Goal: Task Accomplishment & Management: Complete application form

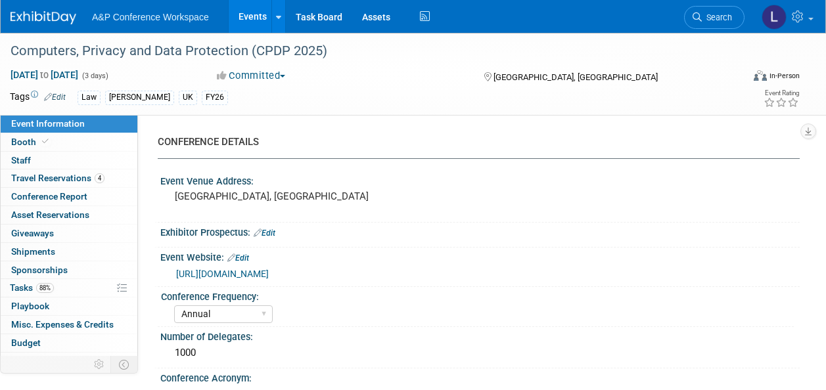
select select "Annual"
select select "Level 2"
select select "In-Person Booth"
select select "Law"
select select "[PERSON_NAME] Publishing"
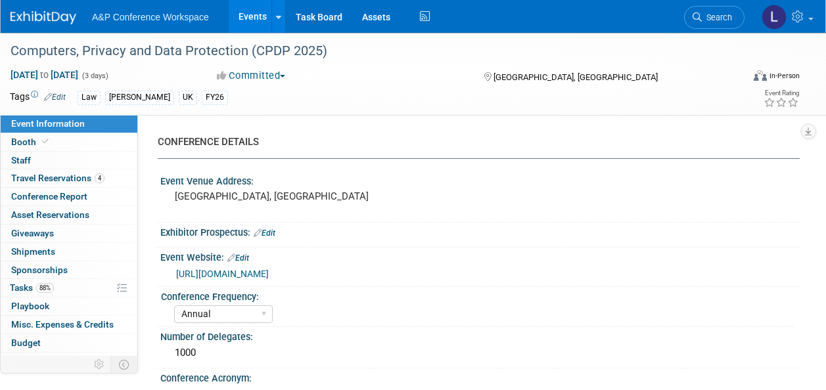
select select "[PERSON_NAME]"
select select "Ros Jubber"
select select "Networking/Commissioning"
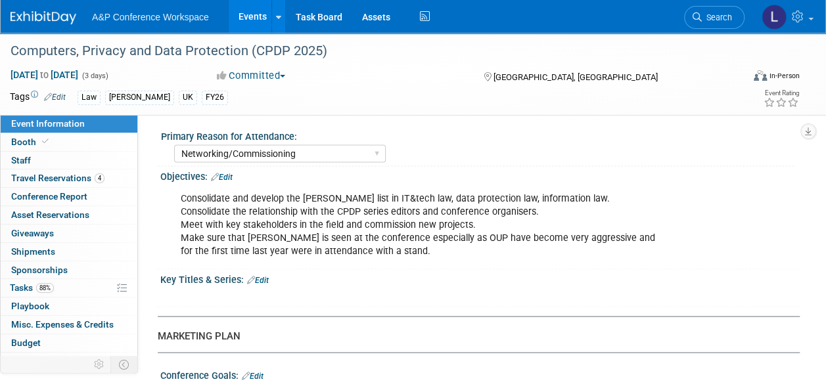
scroll to position [1183, 0]
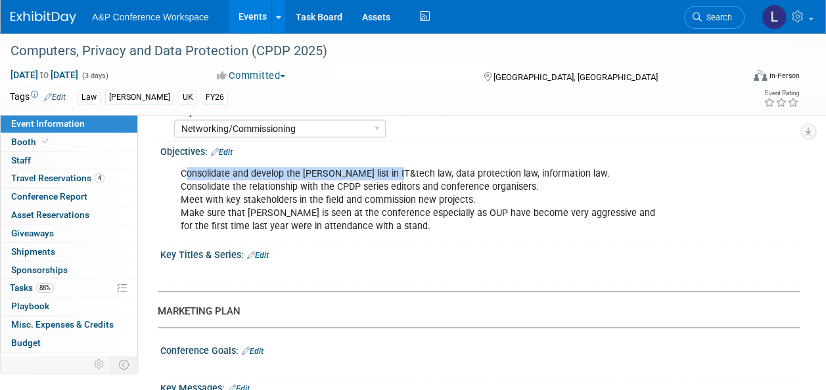
drag, startPoint x: 184, startPoint y: 167, endPoint x: 390, endPoint y: 167, distance: 206.3
click at [390, 167] on div "Consolidate and develop the Hart list in IT&tech law, data protection law, info…" at bounding box center [422, 199] width 501 height 79
drag, startPoint x: 390, startPoint y: 167, endPoint x: 321, endPoint y: 187, distance: 72.4
click at [321, 187] on div "Consolidate and develop the Hart list in IT&tech law, data protection law, info…" at bounding box center [422, 199] width 501 height 79
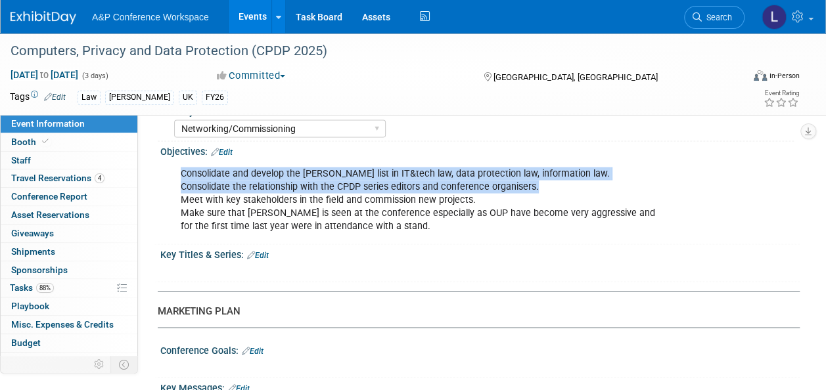
drag, startPoint x: 179, startPoint y: 165, endPoint x: 547, endPoint y: 180, distance: 367.7
click at [547, 180] on div "Consolidate and develop the Hart list in IT&tech law, data protection law, info…" at bounding box center [422, 199] width 501 height 79
copy div "Consolidate and develop the Hart list in IT&tech law, data protection law, info…"
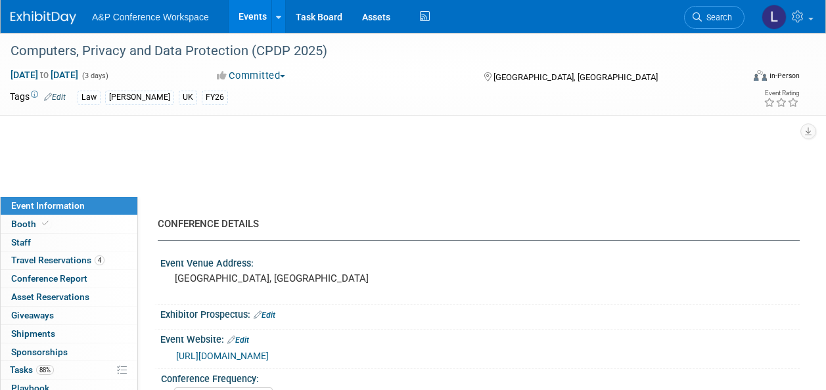
select select "Annual"
select select "Level 2"
select select "In-Person Booth"
select select "Law"
select select "[PERSON_NAME] Publishing"
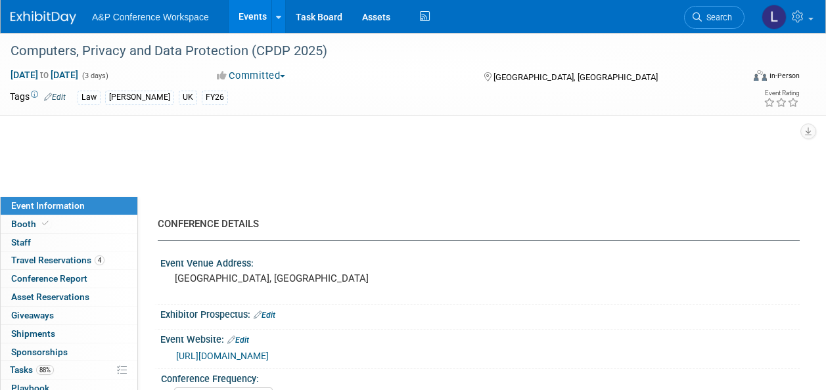
select select "[PERSON_NAME]"
select select "Ros Jubber"
select select "Networking/Commissioning"
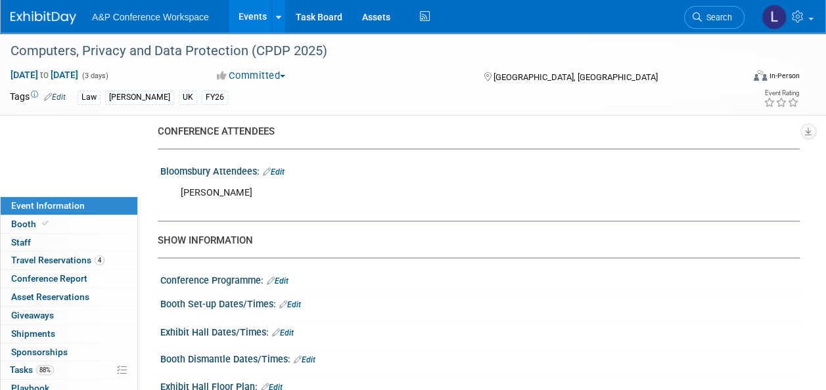
scroll to position [920, 0]
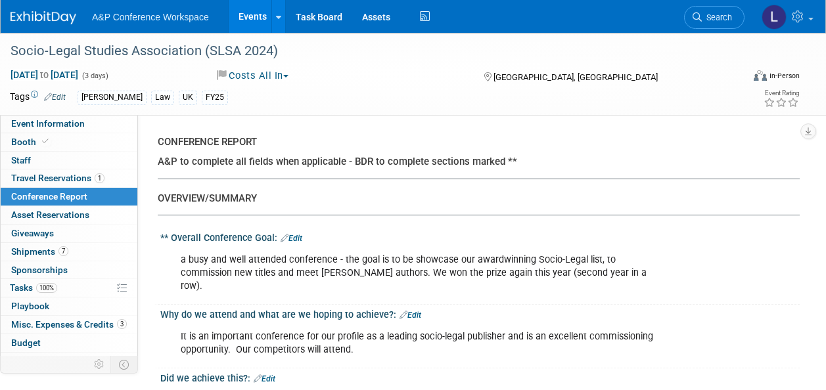
select select "NO"
select select "YES"
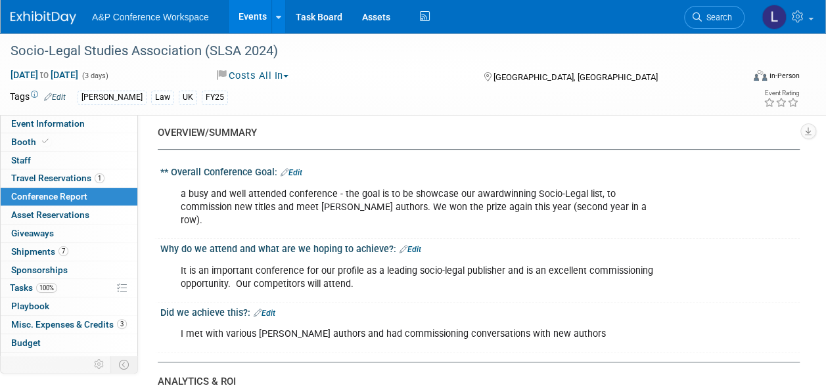
scroll to position [47, 0]
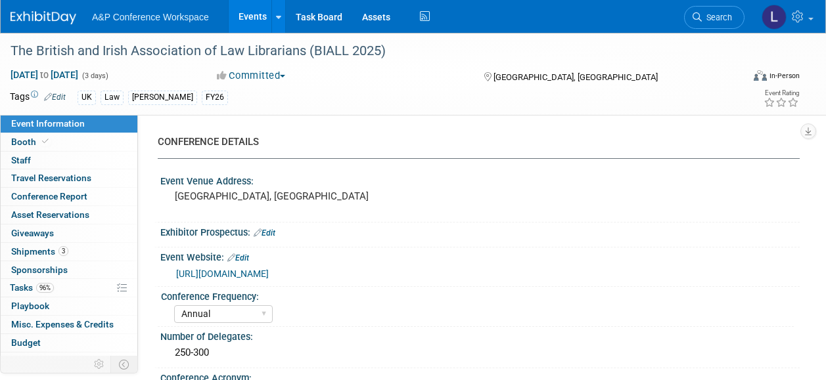
select select "Annual"
select select "Level 2"
select select "In-Person Booth"
select select "Law"
select select "Bloomsbury Professional"
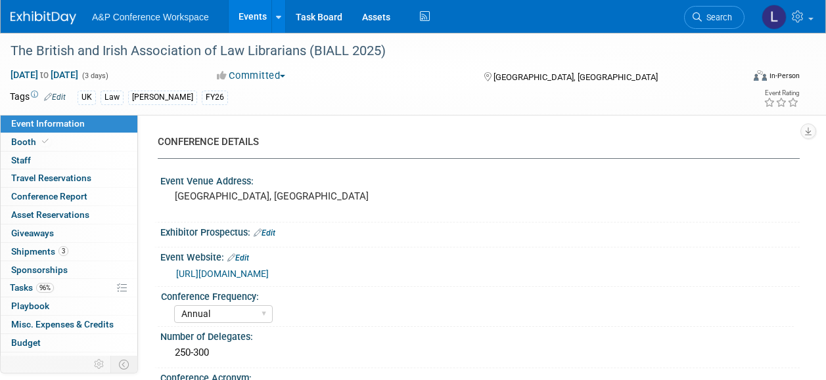
select select "[PERSON_NAME]"
select select "Brand/Subject Presence​"
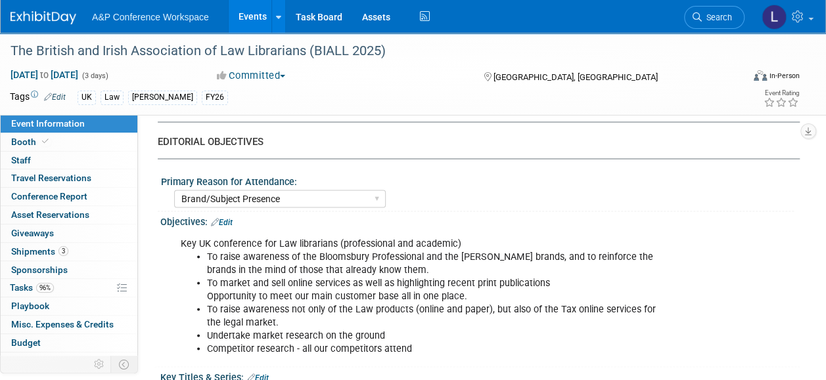
scroll to position [1183, 0]
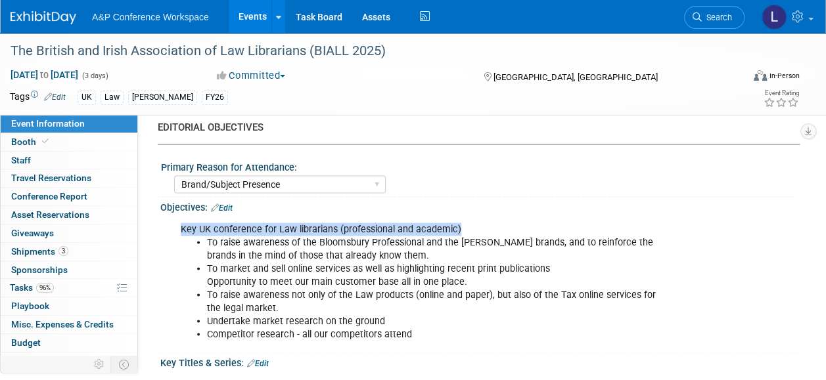
drag, startPoint x: 181, startPoint y: 233, endPoint x: 462, endPoint y: 233, distance: 281.3
click at [462, 233] on div "Key UK conference for Law librarians (professional and academic) To raise aware…" at bounding box center [422, 282] width 501 height 132
copy div "Key UK conference for Law librarians (professional and academic)"
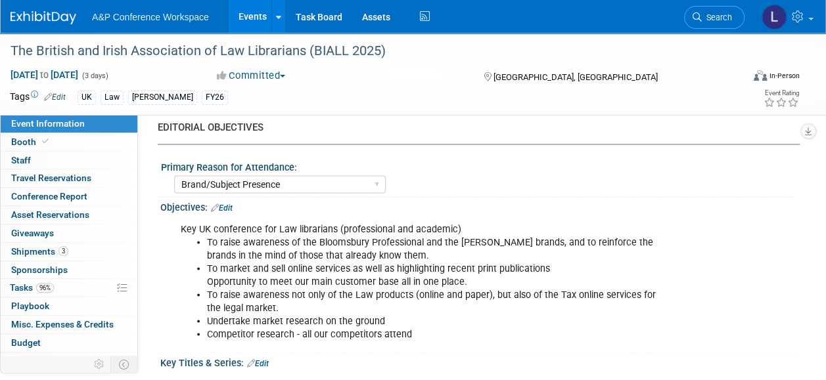
click at [572, 197] on div "Primary Reason for Attendance: BDR Product Awareness and Trial Generation​ Bran…" at bounding box center [476, 177] width 636 height 40
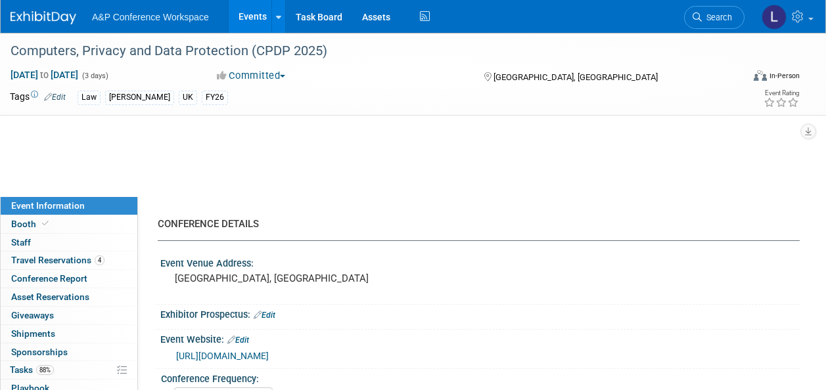
select select "Annual"
select select "Level 2"
select select "In-Person Booth"
select select "Law"
select select "[PERSON_NAME] Publishing"
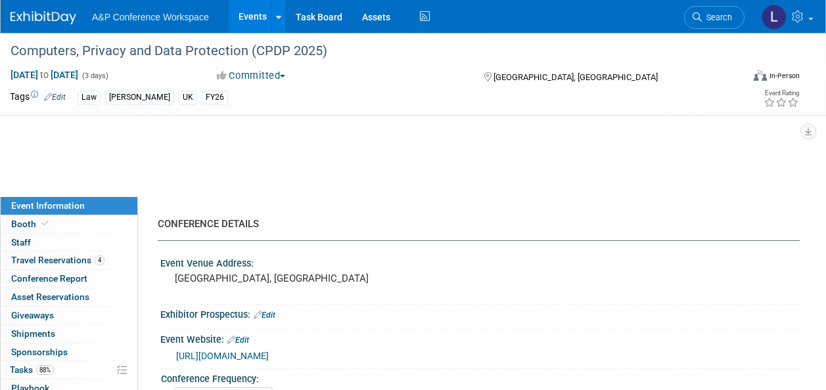
select select "[PERSON_NAME]"
select select "Ros Jubber"
select select "Networking/Commissioning"
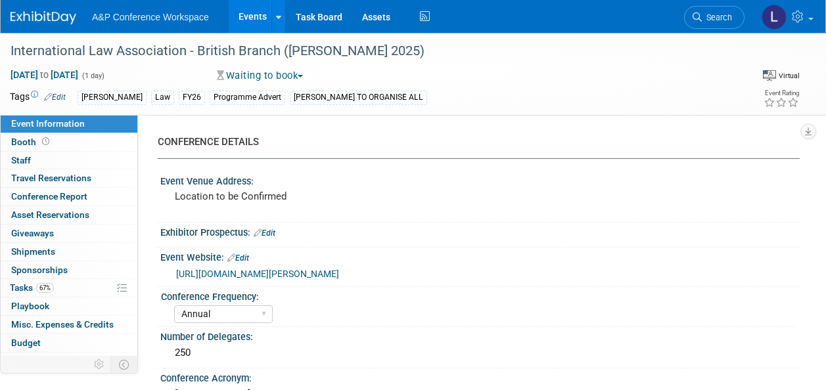
select select "Annual"
select select "Level 3"
select select "Program Advert"
select select "Law"
select select "[PERSON_NAME] Publishing"
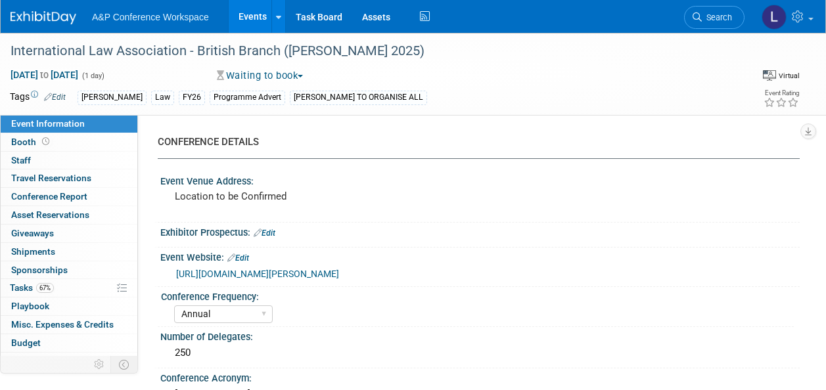
select select "Organised by [PERSON_NAME]"
select select "[PERSON_NAME]"
select select "Annual"
select select "Level 3"
select select "Program Advert"
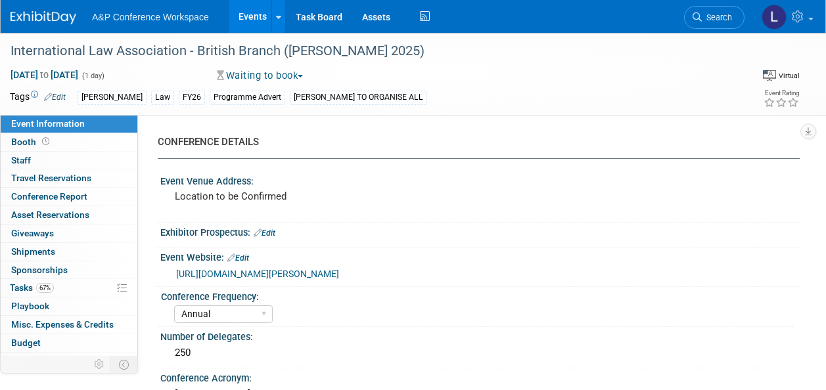
select select "Law"
select select "[PERSON_NAME] Publishing"
select select "Organised by [PERSON_NAME]"
select select "[PERSON_NAME]"
